Goal: Find specific page/section: Find specific page/section

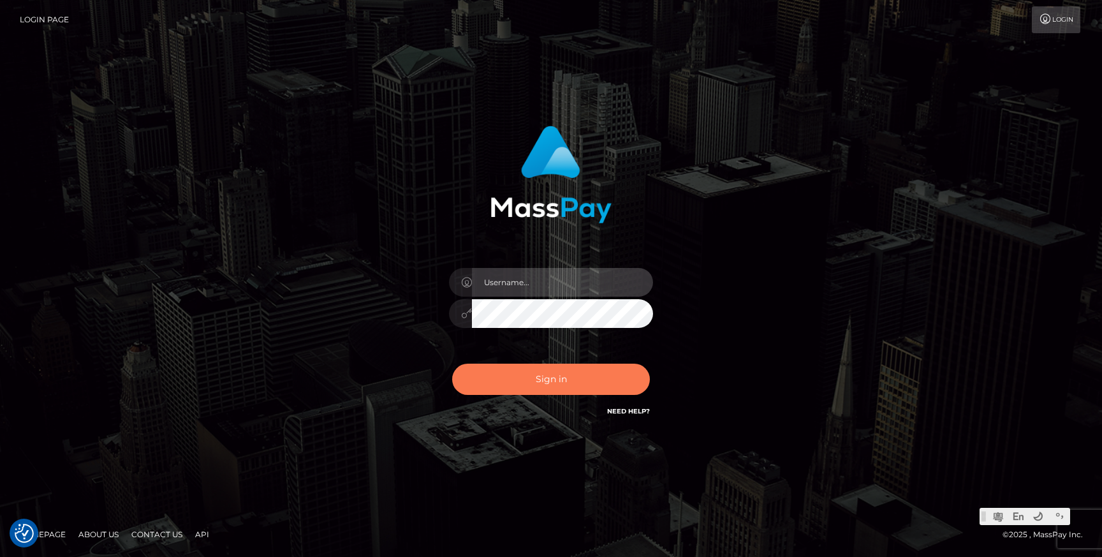
type input "Jonhill.barry"
click at [564, 386] on button "Sign in" at bounding box center [551, 378] width 198 height 31
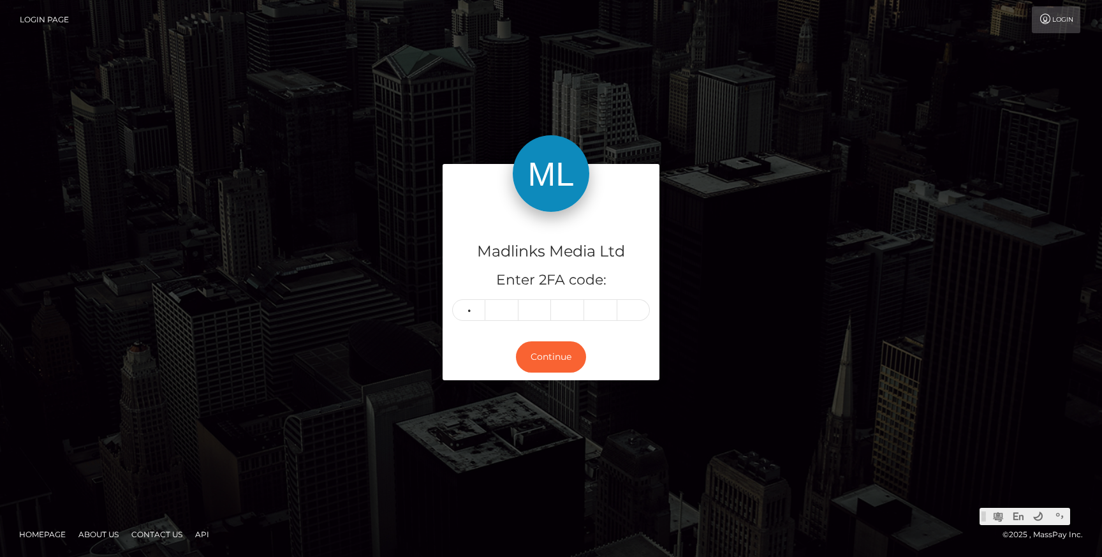
type input "5"
type input "9"
type input "2"
type input "1"
type input "9"
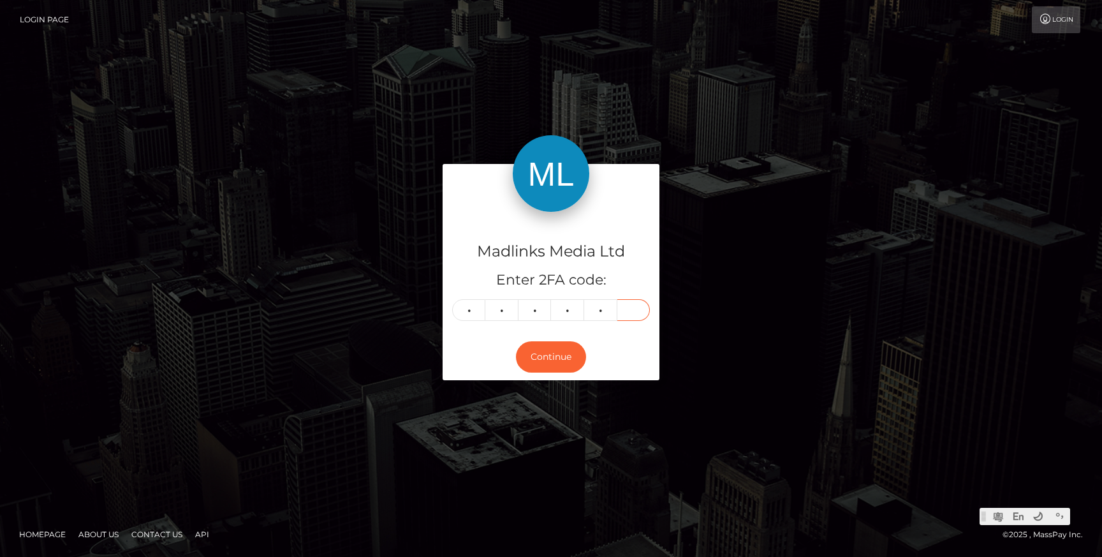
type input "1"
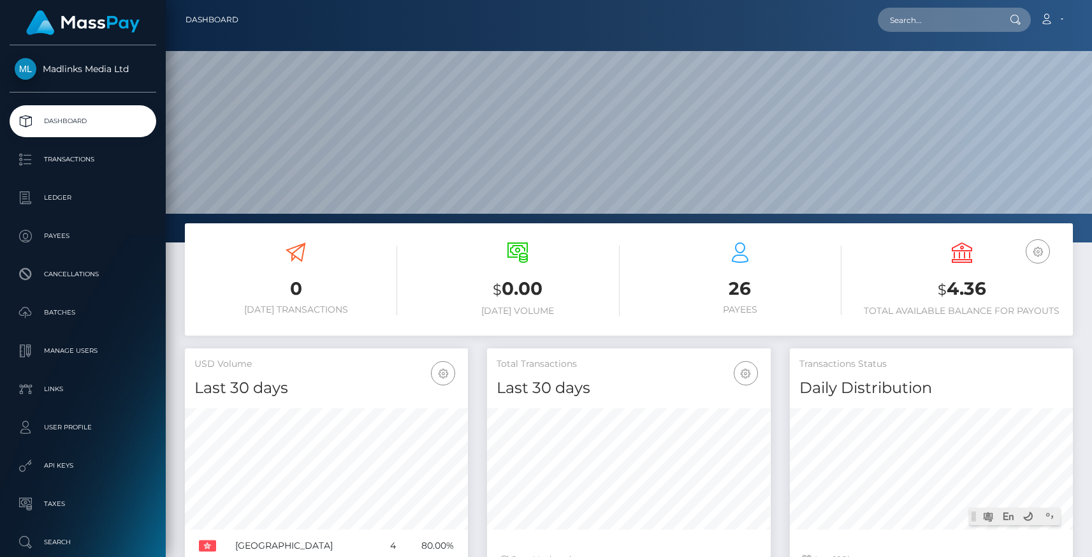
scroll to position [226, 283]
click at [58, 194] on p "Ledger" at bounding box center [83, 197] width 136 height 19
